Goal: Information Seeking & Learning: Compare options

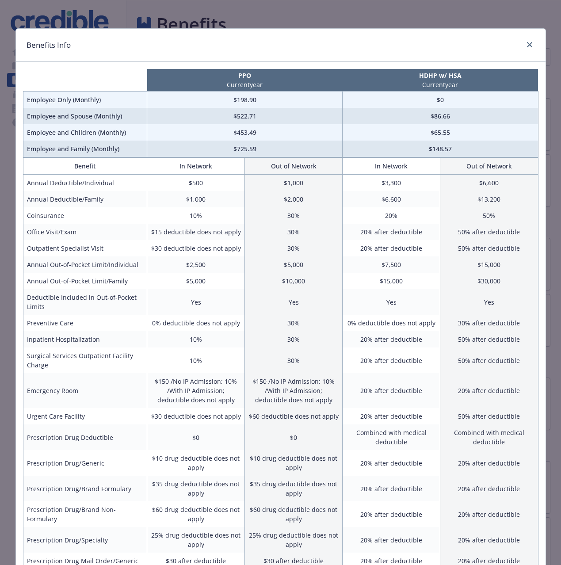
click at [422, 78] on p "HDHP w/ HSA" at bounding box center [440, 75] width 192 height 9
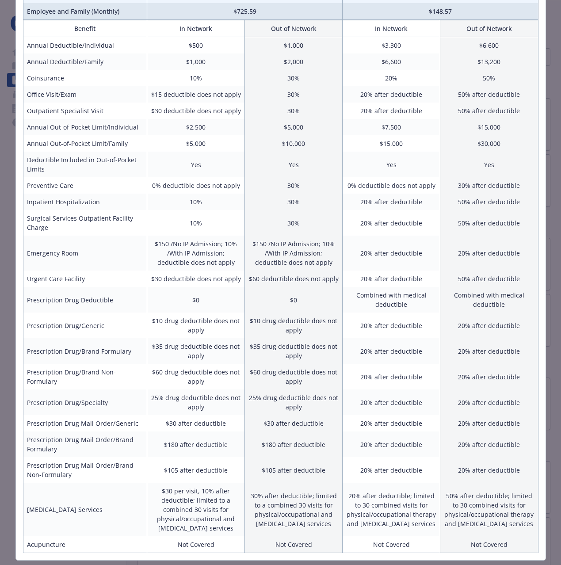
scroll to position [161, 0]
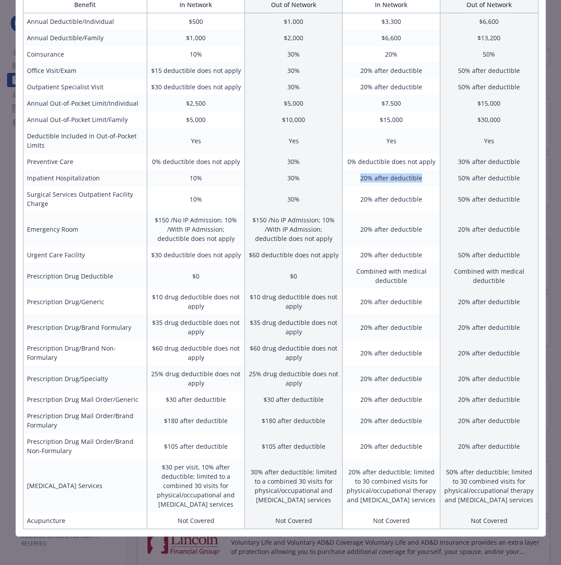
drag, startPoint x: 366, startPoint y: 180, endPoint x: 435, endPoint y: 182, distance: 68.5
click at [435, 182] on td "20% after deductible" at bounding box center [391, 178] width 98 height 16
drag, startPoint x: 187, startPoint y: 180, endPoint x: 242, endPoint y: 180, distance: 54.8
click at [242, 180] on td "10%" at bounding box center [196, 178] width 98 height 16
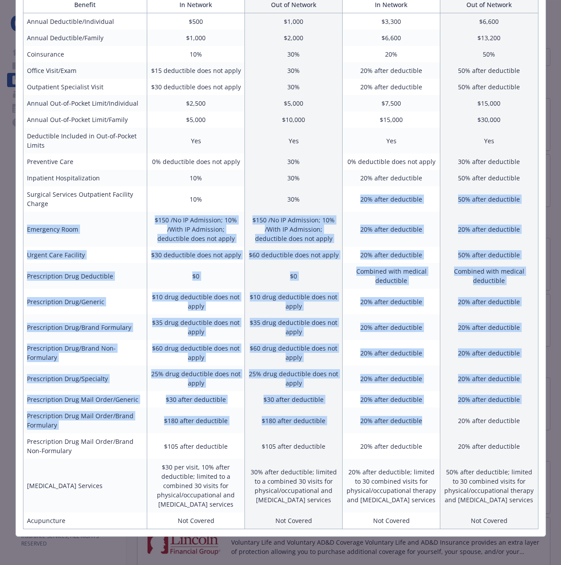
drag, startPoint x: 383, startPoint y: 201, endPoint x: 406, endPoint y: 427, distance: 227.4
click at [406, 428] on tbody "Annual Deductible/Individual $500 $1,000 $3,300 $6,600 Annual Deductible/Family…" at bounding box center [280, 271] width 515 height 516
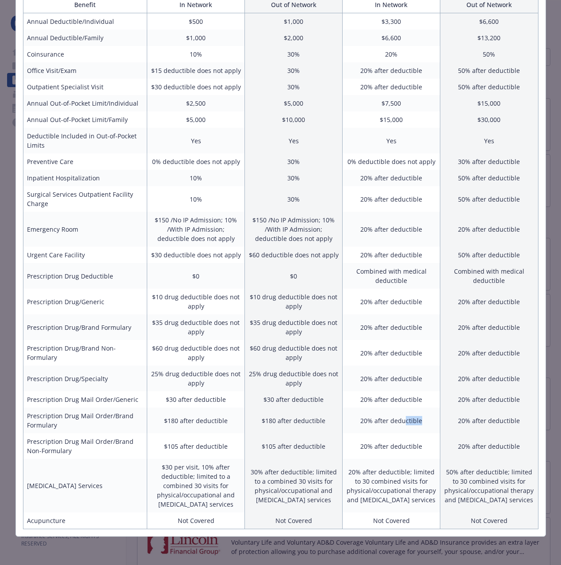
drag, startPoint x: 407, startPoint y: 426, endPoint x: 406, endPoint y: 421, distance: 5.3
click at [406, 423] on td "20% after deductible" at bounding box center [391, 420] width 98 height 26
click at [263, 274] on td "$0" at bounding box center [294, 276] width 98 height 26
drag, startPoint x: 64, startPoint y: 161, endPoint x: 433, endPoint y: 162, distance: 369.4
click at [433, 162] on tr "Preventive Care 0% deductible does not apply 30% 0% deductible does not apply 3…" at bounding box center [280, 161] width 515 height 16
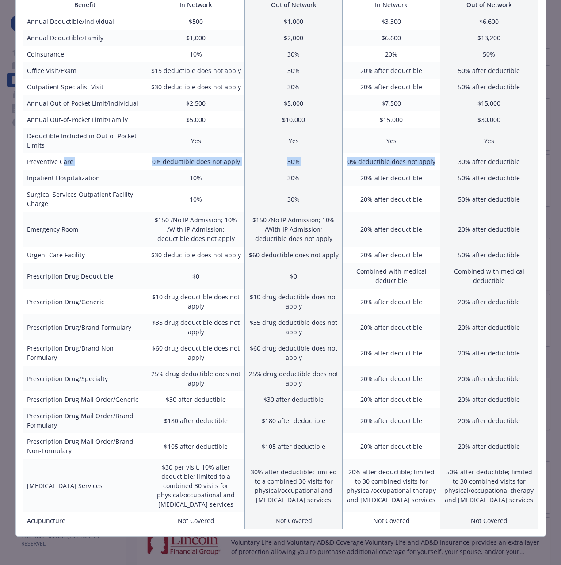
click at [433, 162] on td "0% deductible does not apply" at bounding box center [391, 161] width 98 height 16
drag, startPoint x: 30, startPoint y: 277, endPoint x: 146, endPoint y: 281, distance: 115.9
click at [146, 281] on td "Prescription Drug Deductible" at bounding box center [85, 276] width 124 height 26
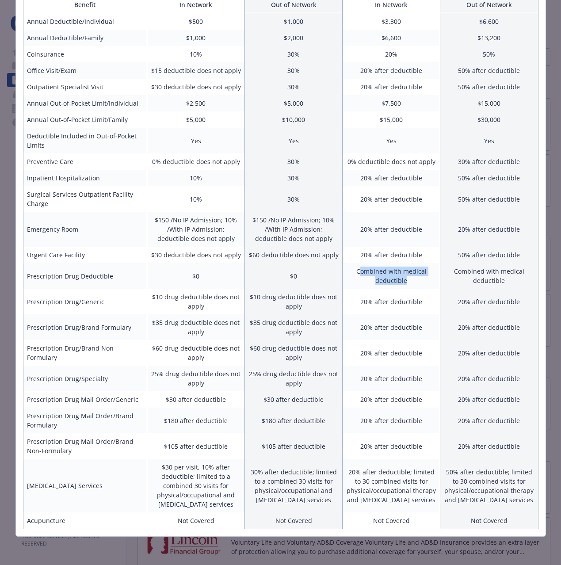
drag, startPoint x: 362, startPoint y: 272, endPoint x: 408, endPoint y: 278, distance: 46.4
click at [408, 278] on td "Combined with medical deductible" at bounding box center [391, 276] width 98 height 26
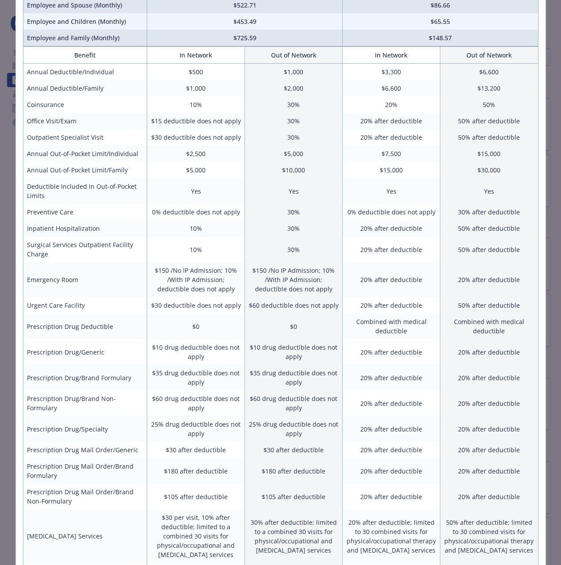
scroll to position [110, 0]
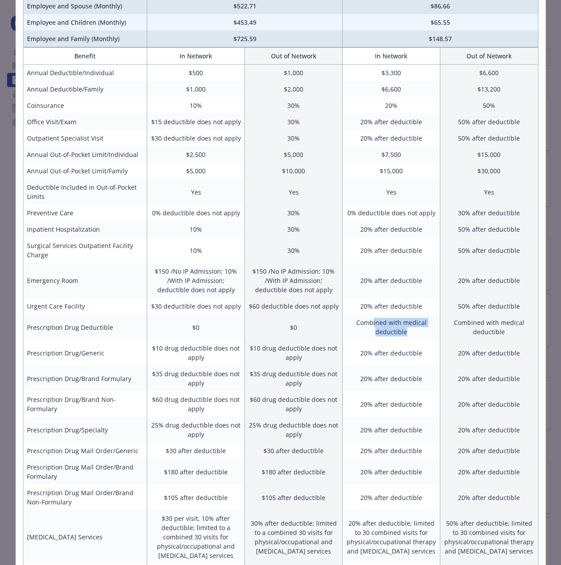
drag, startPoint x: 373, startPoint y: 322, endPoint x: 413, endPoint y: 328, distance: 40.2
click at [413, 328] on td "Combined with medical deductible" at bounding box center [391, 327] width 98 height 26
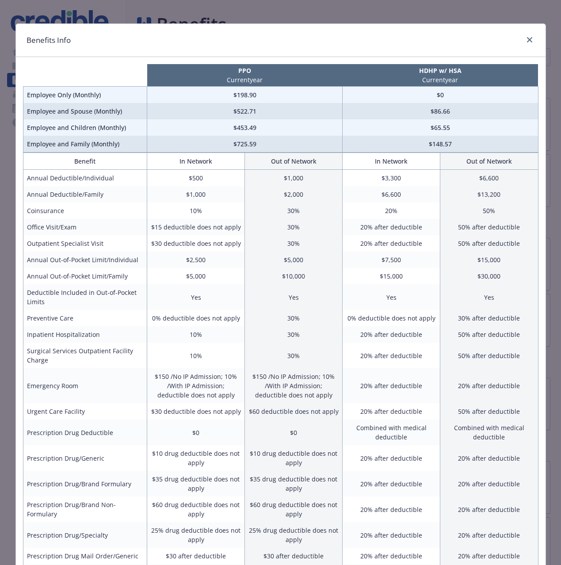
scroll to position [0, 0]
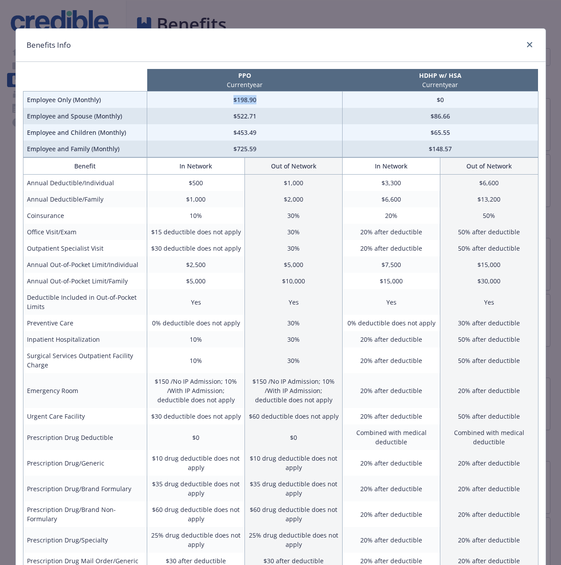
drag, startPoint x: 234, startPoint y: 100, endPoint x: 274, endPoint y: 100, distance: 40.7
click at [274, 100] on td "$198.90" at bounding box center [244, 99] width 195 height 17
click at [426, 167] on th "In Network" at bounding box center [391, 166] width 98 height 17
drag, startPoint x: 277, startPoint y: 98, endPoint x: 236, endPoint y: 101, distance: 40.3
click at [236, 101] on td "$198.90" at bounding box center [244, 99] width 195 height 17
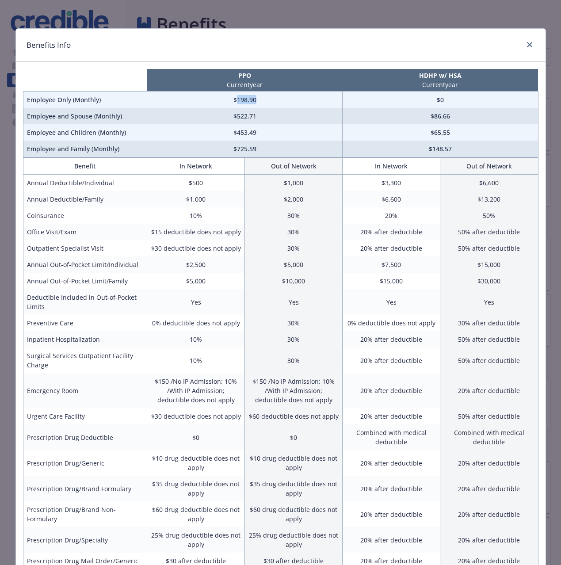
drag, startPoint x: 310, startPoint y: 102, endPoint x: 387, endPoint y: 130, distance: 82.2
click at [311, 102] on td "$198.90" at bounding box center [244, 99] width 195 height 17
drag, startPoint x: 405, startPoint y: 185, endPoint x: 376, endPoint y: 183, distance: 29.2
click at [376, 183] on td "$3,300" at bounding box center [391, 183] width 98 height 17
click at [402, 185] on td "$3,300" at bounding box center [391, 183] width 98 height 17
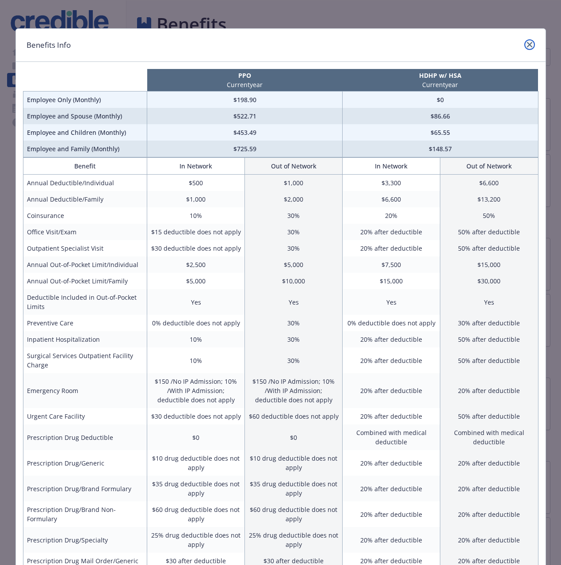
click at [528, 47] on icon "close" at bounding box center [529, 44] width 5 height 5
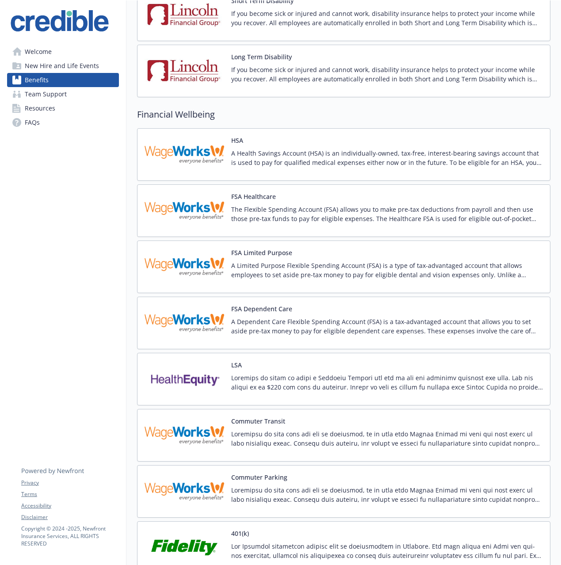
scroll to position [634, 0]
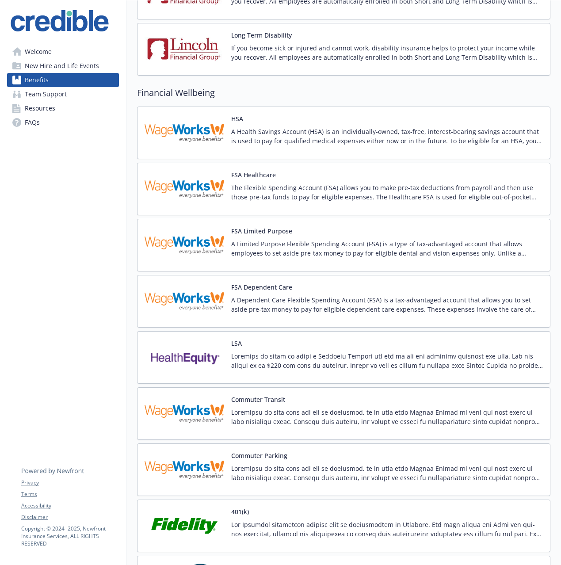
click at [261, 138] on p "A Health Savings Account (HSA) is an individually-owned, tax-free, interest-bea…" at bounding box center [387, 136] width 312 height 19
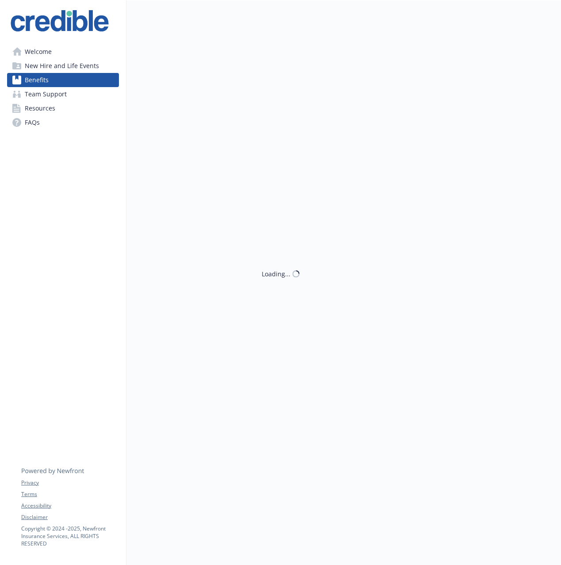
scroll to position [634, 0]
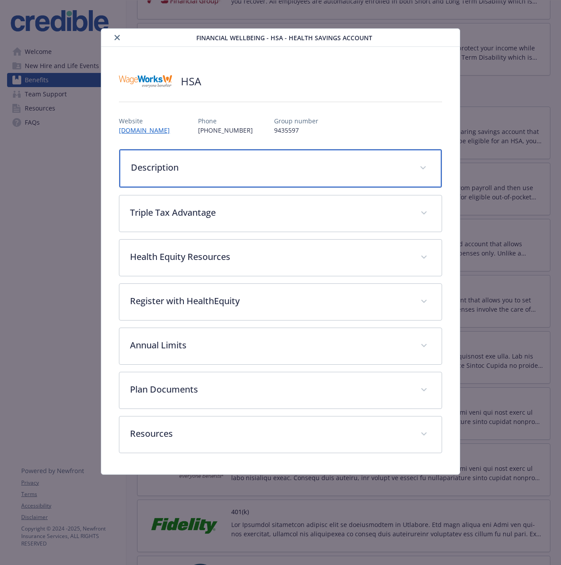
click at [213, 160] on div "Description" at bounding box center [280, 168] width 322 height 38
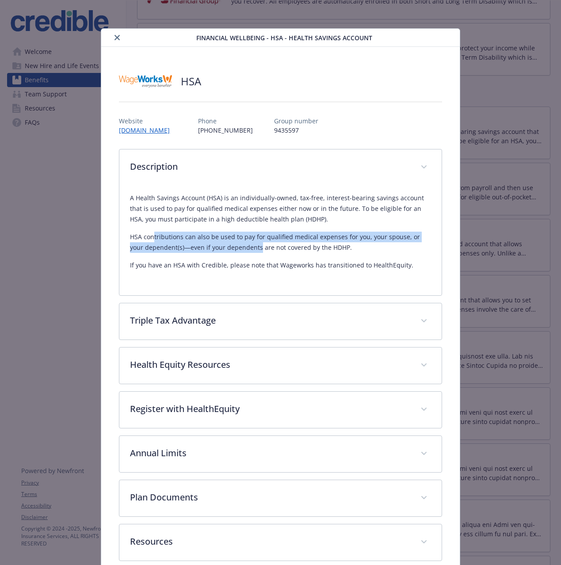
drag, startPoint x: 157, startPoint y: 239, endPoint x: 222, endPoint y: 247, distance: 65.1
click at [232, 247] on p "HSA contributions can also be used to pay for qualified medical expenses for yo…" at bounding box center [280, 242] width 300 height 21
click at [222, 247] on p "HSA contributions can also be used to pay for qualified medical expenses for yo…" at bounding box center [280, 242] width 300 height 21
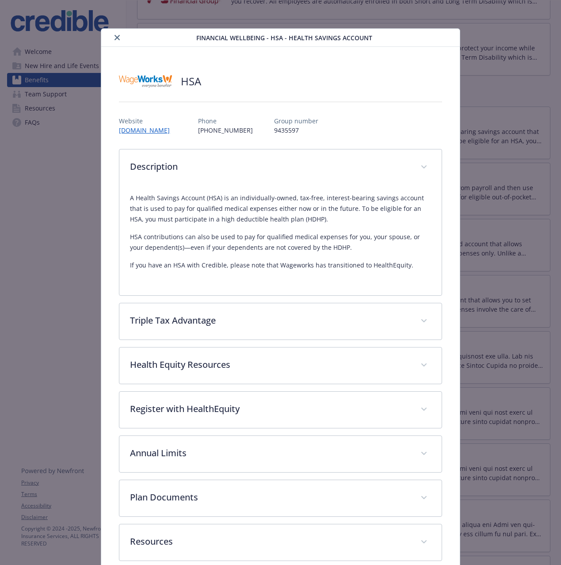
click at [319, 248] on p "HSA contributions can also be used to pay for qualified medical expenses for yo…" at bounding box center [280, 242] width 300 height 21
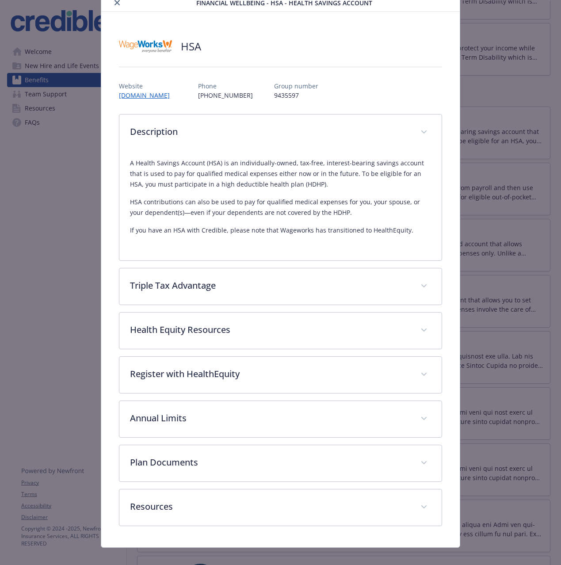
scroll to position [46, 0]
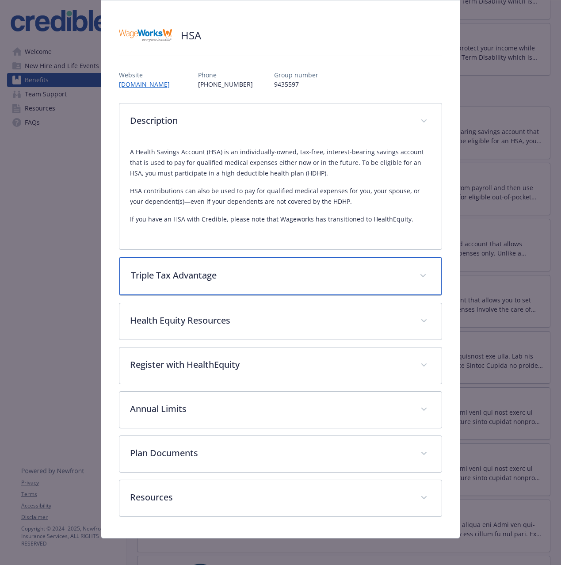
click at [199, 270] on p "Triple Tax Advantage" at bounding box center [270, 275] width 278 height 13
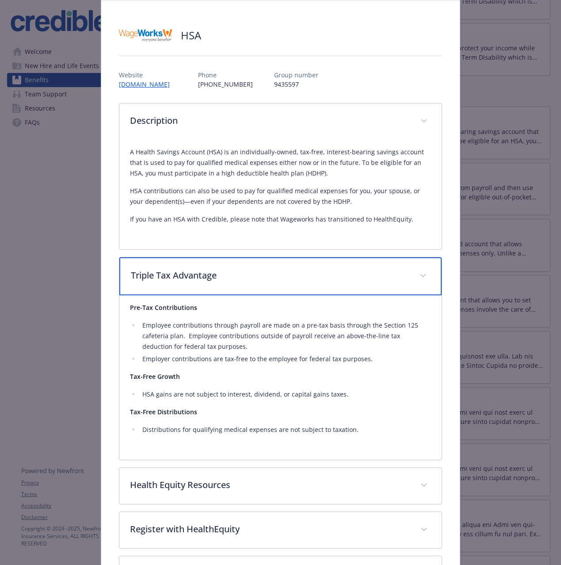
scroll to position [212, 0]
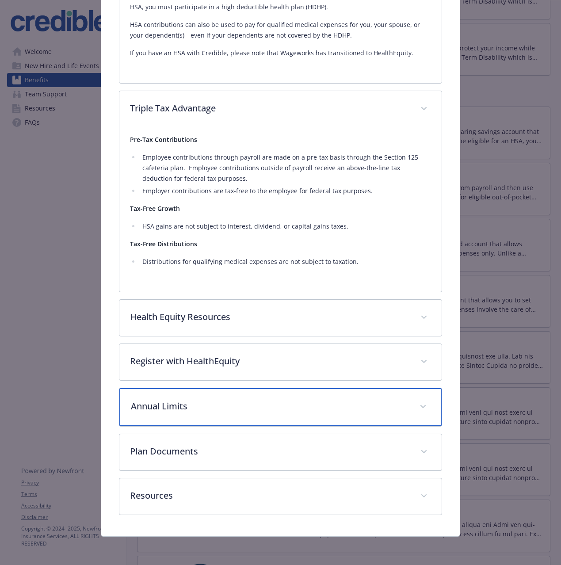
click at [210, 407] on p "Annual Limits" at bounding box center [270, 405] width 278 height 13
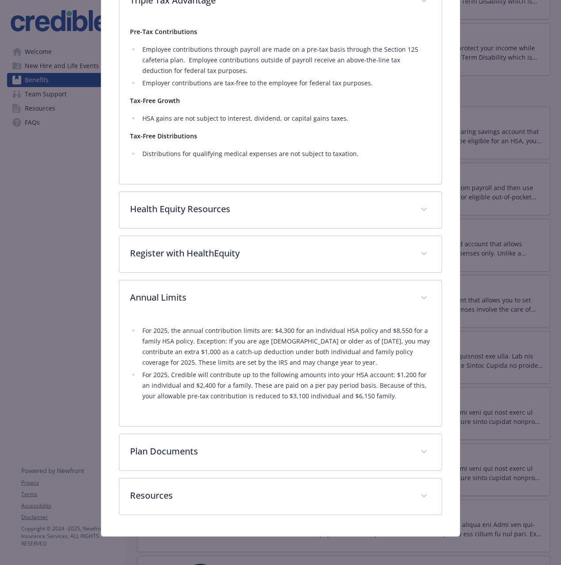
scroll to position [320, 0]
drag, startPoint x: 295, startPoint y: 333, endPoint x: 334, endPoint y: 332, distance: 38.9
click at [321, 333] on li "For 2025, the annual contribution limits are: $4,300 for an individual HSA poli…" at bounding box center [285, 346] width 291 height 42
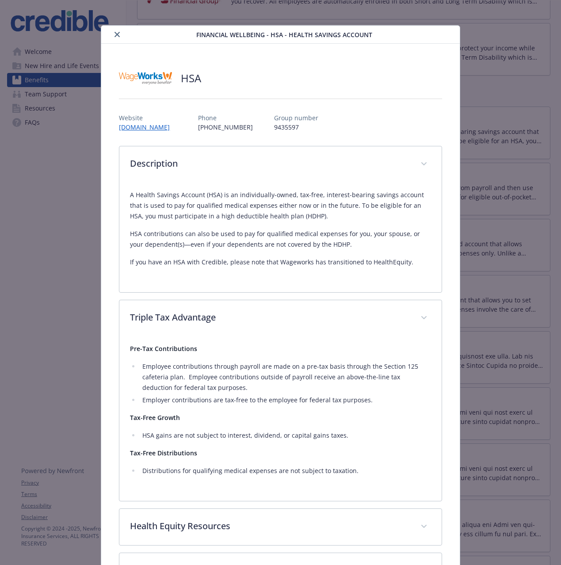
scroll to position [1, 0]
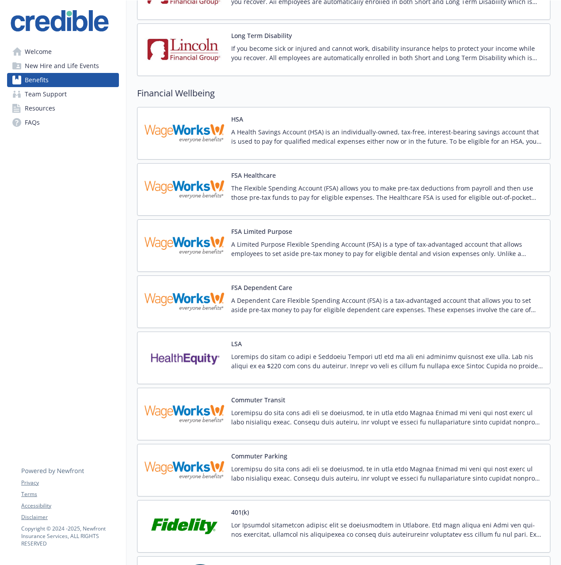
click at [267, 199] on p "The Flexible Spending Account (FSA) allows you to make pre-tax deductions from …" at bounding box center [387, 192] width 312 height 19
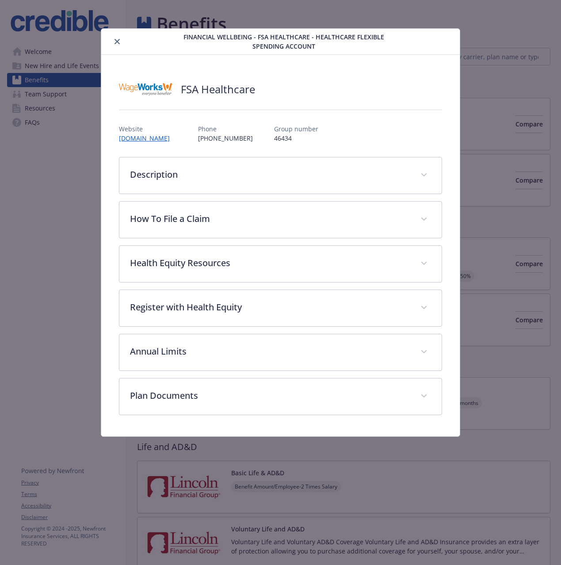
scroll to position [633, 0]
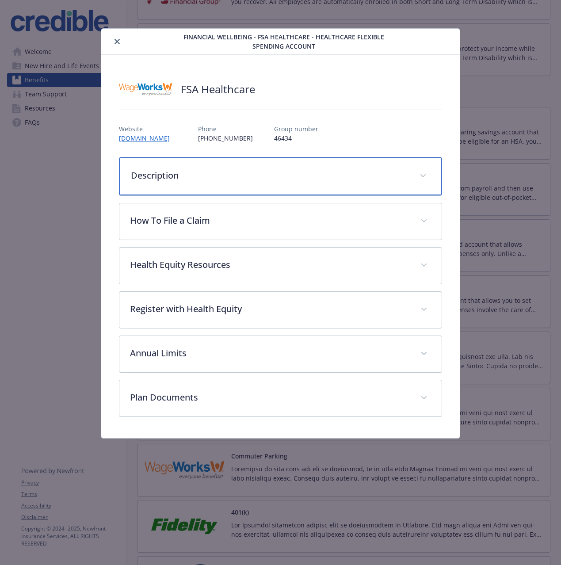
click at [206, 177] on p "Description" at bounding box center [270, 175] width 278 height 13
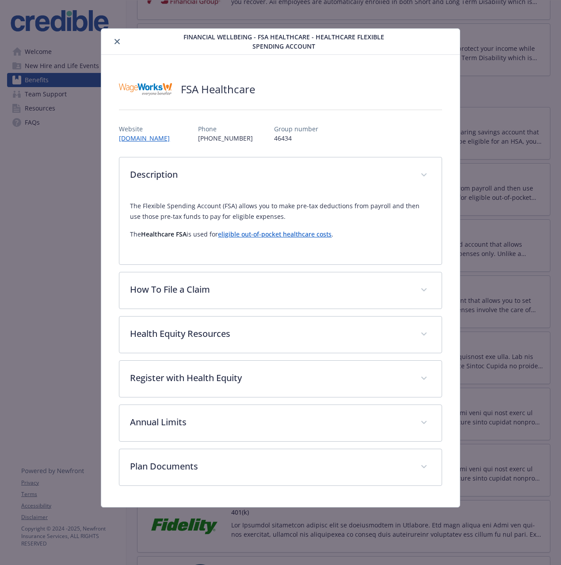
click at [120, 43] on button "close" at bounding box center [117, 41] width 11 height 11
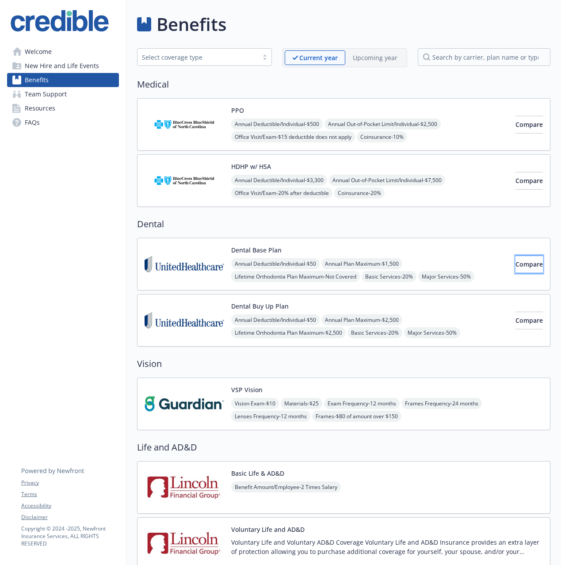
click at [515, 268] on button "Compare" at bounding box center [528, 264] width 27 height 18
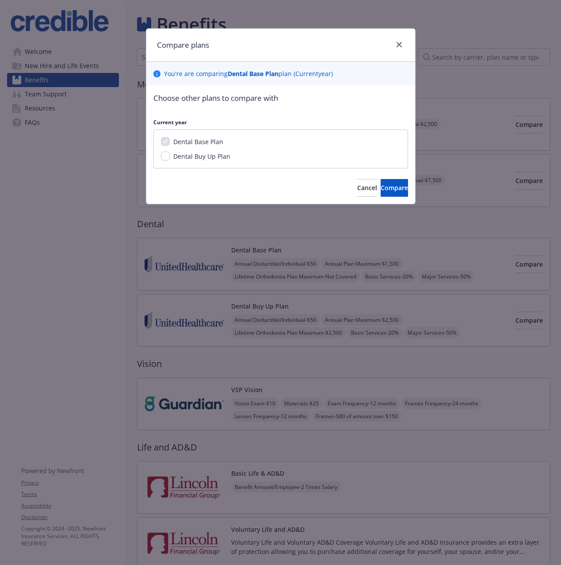
click at [207, 156] on span "Dental Buy Up Plan" at bounding box center [201, 156] width 57 height 8
click at [170, 156] on input "Dental Buy Up Plan" at bounding box center [165, 156] width 9 height 9
checkbox input "true"
click at [380, 187] on span "Compare" at bounding box center [393, 187] width 27 height 8
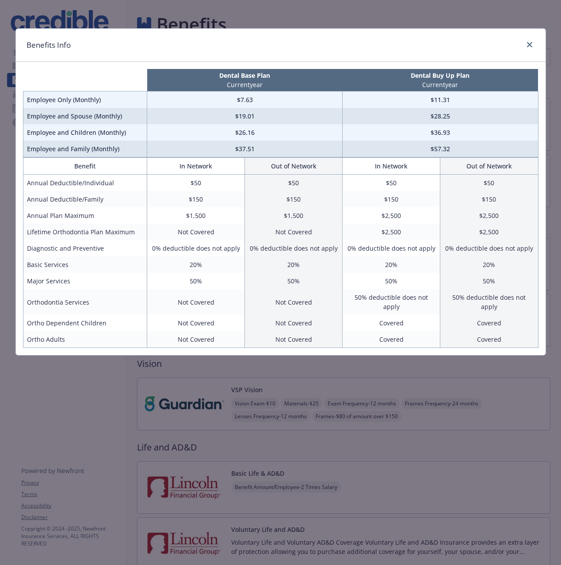
click at [395, 230] on td "$2,500" at bounding box center [391, 232] width 98 height 16
drag, startPoint x: 395, startPoint y: 230, endPoint x: 494, endPoint y: 227, distance: 99.9
click at [494, 227] on tr "Lifetime Orthodontia Plan Maximum Not Covered Not Covered $2,500 $2,500" at bounding box center [280, 232] width 515 height 16
drag, startPoint x: 384, startPoint y: 215, endPoint x: 395, endPoint y: 216, distance: 11.6
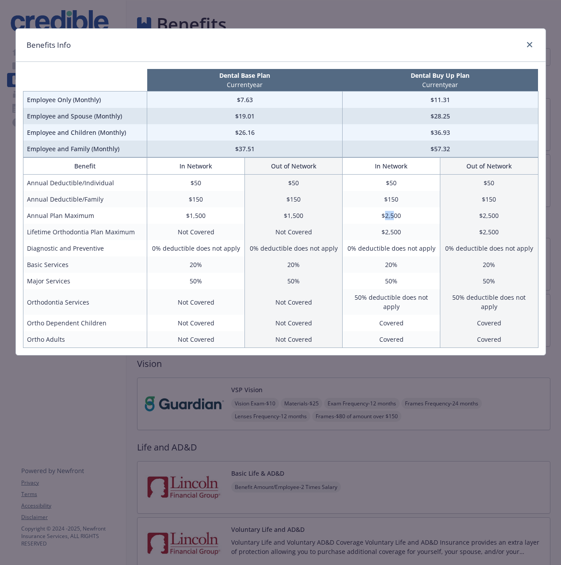
click at [395, 216] on td "$2,500" at bounding box center [391, 215] width 98 height 16
click at [376, 264] on td "20%" at bounding box center [391, 264] width 98 height 16
click at [534, 44] on link "close" at bounding box center [529, 44] width 11 height 11
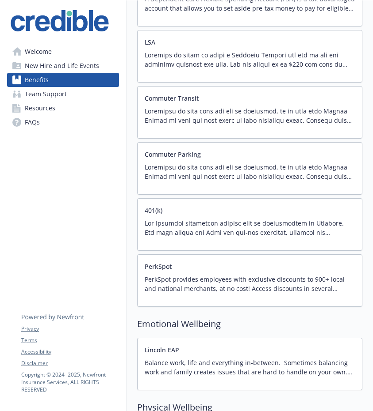
scroll to position [991, 0]
